Goal: Check status: Check status

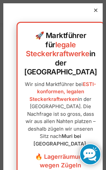
click at [97, 11] on div at bounding box center [95, 10] width 6 height 6
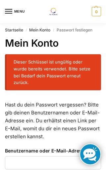
click at [39, 31] on link "Mein Konto" at bounding box center [39, 29] width 21 height 5
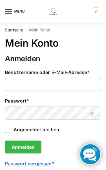
click at [60, 86] on input "Benutzername oder E-Mail-Adresse * Erforderlich" at bounding box center [53, 84] width 96 height 13
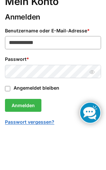
type input "**********"
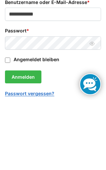
click at [91, 110] on button "Passwort anzeigen" at bounding box center [92, 113] width 10 height 7
click at [29, 140] on button "Anmelden" at bounding box center [23, 146] width 36 height 13
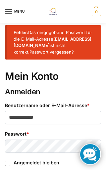
scroll to position [13, 0]
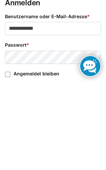
click at [88, 143] on button "Passwort anzeigen" at bounding box center [92, 146] width 10 height 7
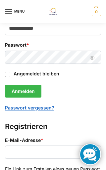
click at [29, 89] on button "Anmelden" at bounding box center [23, 91] width 36 height 13
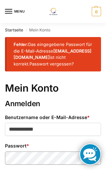
scroll to position [16, 0]
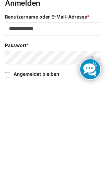
click at [96, 140] on button "Passwort anzeigen" at bounding box center [92, 143] width 10 height 7
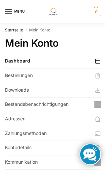
click at [13, 77] on link "Bestellungen" at bounding box center [53, 76] width 96 height 14
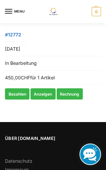
scroll to position [163, 0]
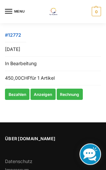
click at [40, 93] on link "Anzeigen" at bounding box center [42, 93] width 25 height 11
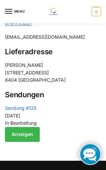
scroll to position [507, 0]
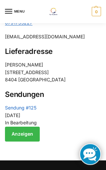
click at [15, 126] on link "Anzeigen" at bounding box center [22, 133] width 35 height 15
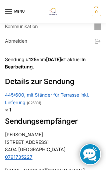
scroll to position [135, 0]
click at [17, 92] on link "445/600, mit Ständer für Terrasse inkl. Lieferung" at bounding box center [47, 98] width 84 height 13
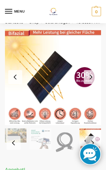
scroll to position [8, 0]
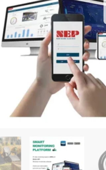
click at [21, 37] on img "3 / 11" at bounding box center [53, 77] width 96 height 96
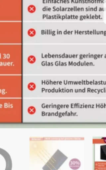
click at [7, 35] on img "6 / 11" at bounding box center [53, 77] width 96 height 96
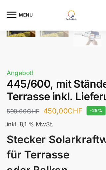
scroll to position [84, 0]
